Goal: Transaction & Acquisition: Obtain resource

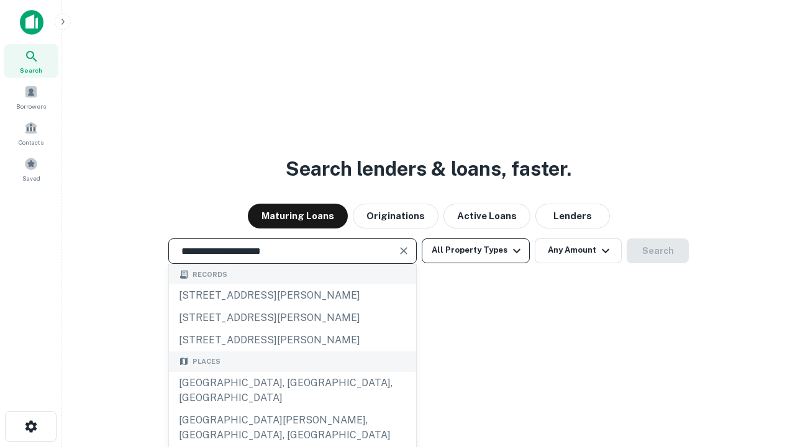
click at [292, 409] on div "[GEOGRAPHIC_DATA], [GEOGRAPHIC_DATA], [GEOGRAPHIC_DATA]" at bounding box center [292, 390] width 247 height 37
click at [476, 250] on button "All Property Types" at bounding box center [476, 251] width 108 height 25
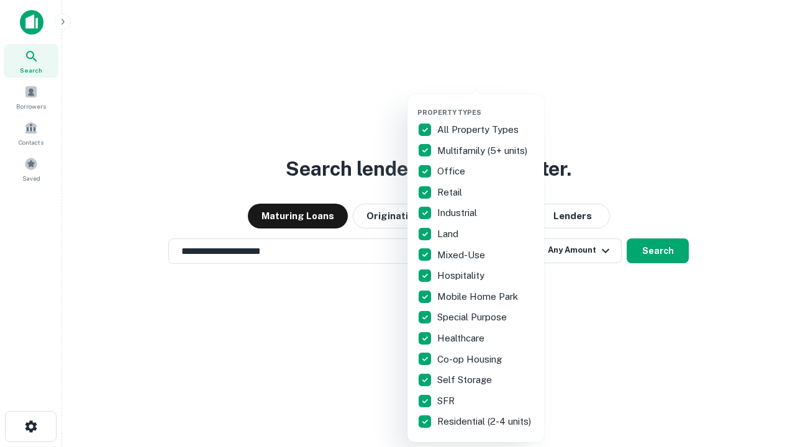
type input "**********"
click at [486, 104] on button "button" at bounding box center [486, 104] width 137 height 1
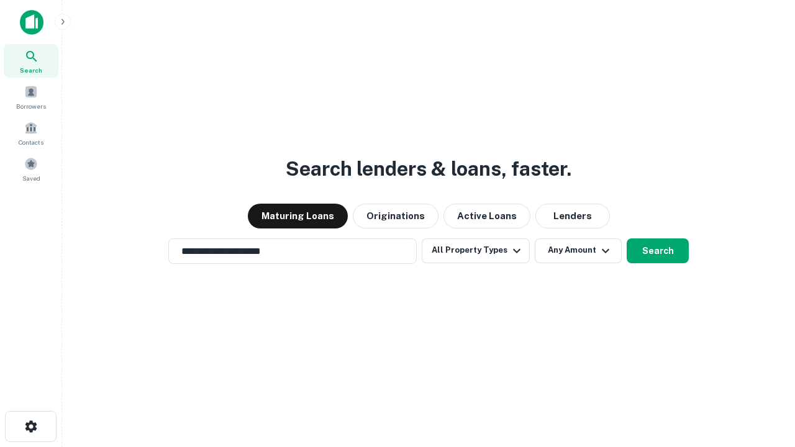
scroll to position [7, 150]
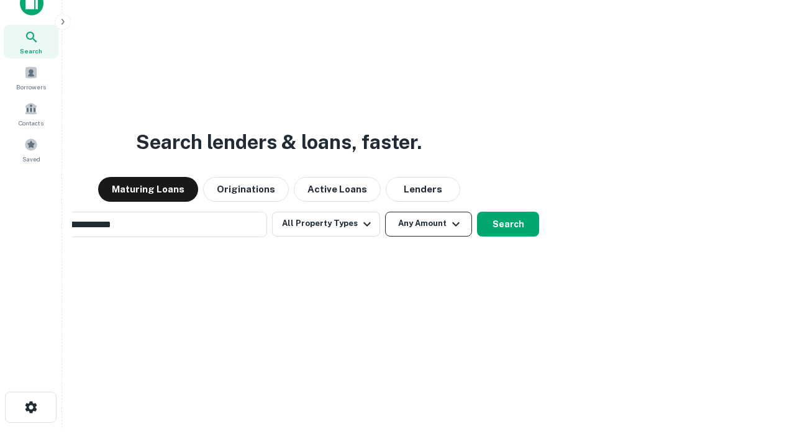
click at [385, 212] on button "Any Amount" at bounding box center [428, 224] width 87 height 25
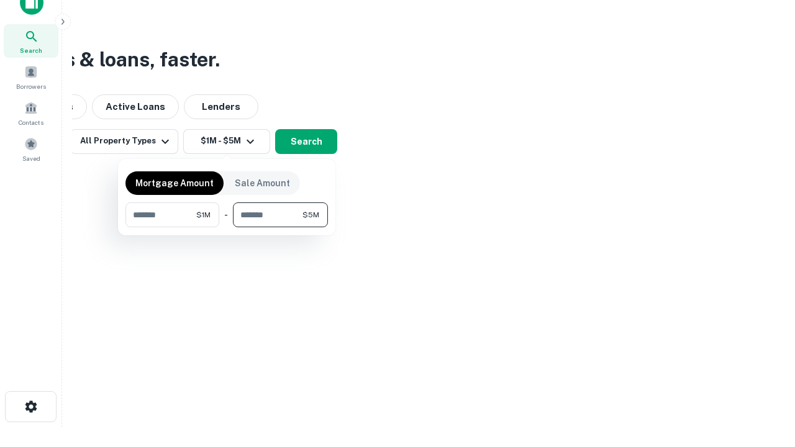
type input "*******"
click at [227, 227] on button "button" at bounding box center [227, 227] width 203 height 1
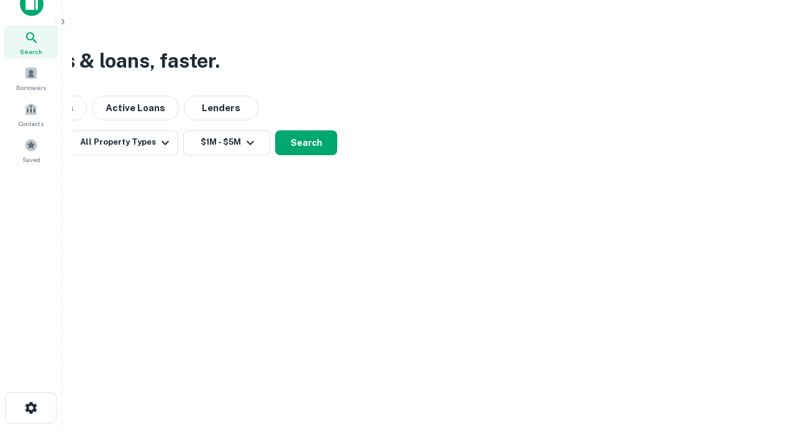
scroll to position [7, 229]
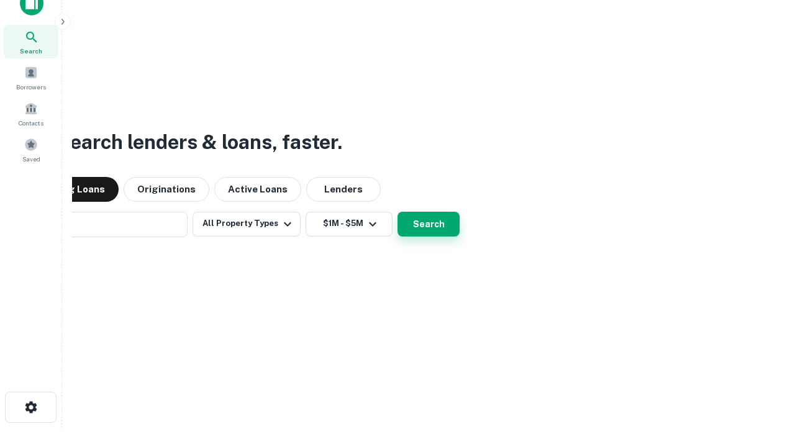
click at [398, 212] on button "Search" at bounding box center [429, 224] width 62 height 25
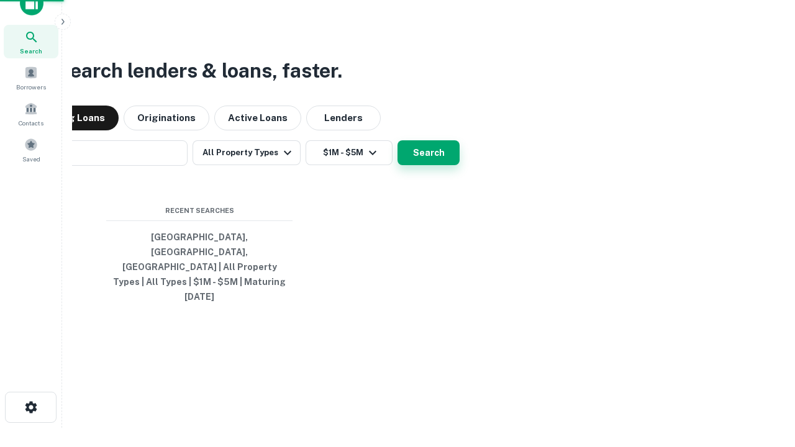
scroll to position [33, 352]
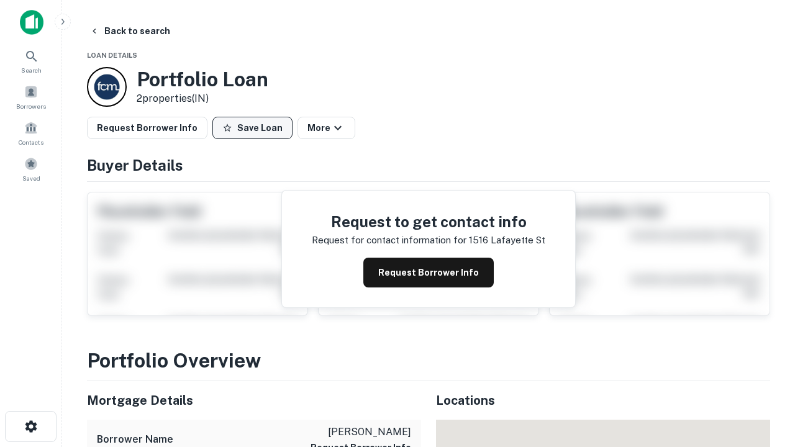
click at [252, 128] on button "Save Loan" at bounding box center [252, 128] width 80 height 22
